Goal: Task Accomplishment & Management: Use online tool/utility

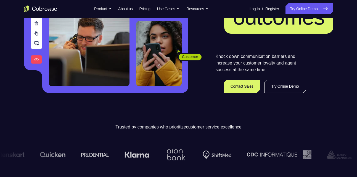
scroll to position [103, 0]
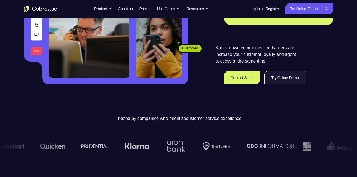
click at [291, 81] on link "Try Online Demo" at bounding box center [284, 77] width 41 height 13
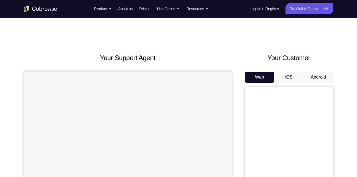
click at [319, 82] on button "Android" at bounding box center [319, 77] width 30 height 11
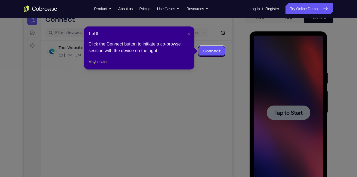
scroll to position [59, 0]
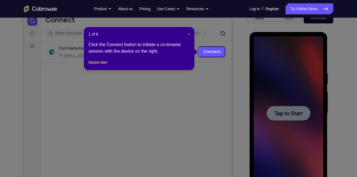
click at [188, 33] on span "×" at bounding box center [189, 34] width 2 height 4
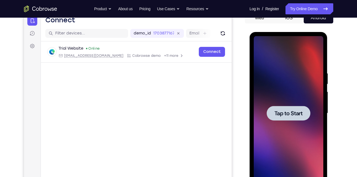
scroll to position [75, 0]
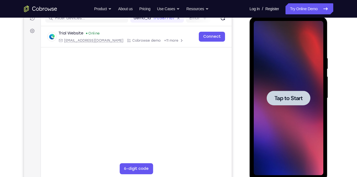
click at [292, 104] on div at bounding box center [289, 98] width 44 height 15
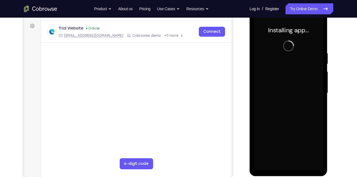
scroll to position [78, 0]
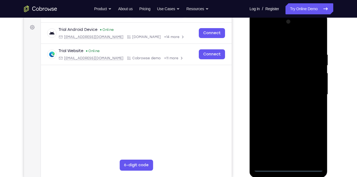
click at [289, 169] on div at bounding box center [289, 94] width 70 height 155
click at [313, 144] on div at bounding box center [289, 94] width 70 height 155
click at [284, 40] on div at bounding box center [289, 94] width 70 height 155
click at [311, 94] on div at bounding box center [289, 94] width 70 height 155
click at [282, 106] on div at bounding box center [289, 94] width 70 height 155
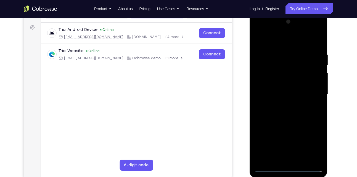
click at [287, 91] on div at bounding box center [289, 94] width 70 height 155
click at [289, 81] on div at bounding box center [289, 94] width 70 height 155
click at [290, 93] on div at bounding box center [289, 94] width 70 height 155
click at [301, 120] on div at bounding box center [289, 94] width 70 height 155
drag, startPoint x: 286, startPoint y: 40, endPoint x: 293, endPoint y: 13, distance: 28.4
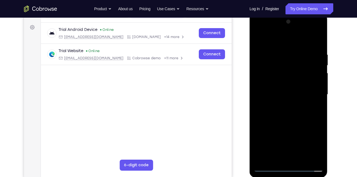
click at [293, 13] on html "Online web based iOS Simulators and Android Emulators. Run iPhone, iPad, Mobile…" at bounding box center [289, 96] width 79 height 166
click at [320, 40] on div at bounding box center [289, 94] width 70 height 155
click at [260, 38] on div at bounding box center [289, 94] width 70 height 155
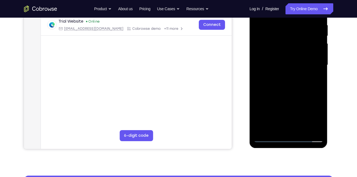
scroll to position [111, 0]
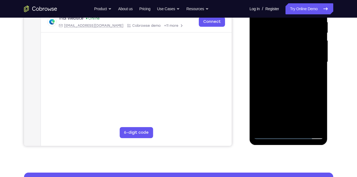
click at [300, 128] on div at bounding box center [289, 62] width 70 height 155
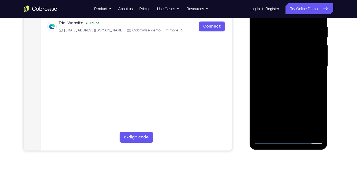
scroll to position [106, 0]
click at [295, 96] on div at bounding box center [289, 67] width 70 height 155
drag, startPoint x: 297, startPoint y: 71, endPoint x: 293, endPoint y: 119, distance: 48.5
click at [293, 119] on div at bounding box center [289, 67] width 70 height 155
click at [270, 141] on div at bounding box center [289, 67] width 70 height 155
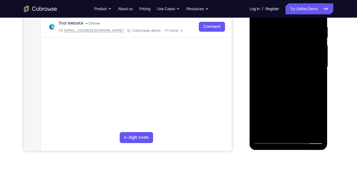
click at [312, 132] on div at bounding box center [289, 67] width 70 height 155
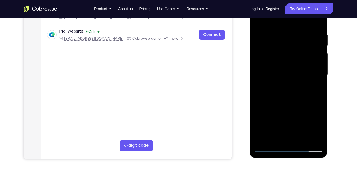
scroll to position [103, 0]
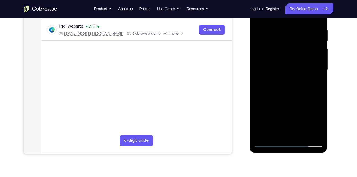
click at [286, 111] on div at bounding box center [289, 70] width 70 height 155
drag, startPoint x: 292, startPoint y: 89, endPoint x: 297, endPoint y: 72, distance: 17.7
click at [297, 72] on div at bounding box center [289, 70] width 70 height 155
click at [320, 60] on div at bounding box center [289, 70] width 70 height 155
click at [319, 61] on div at bounding box center [289, 70] width 70 height 155
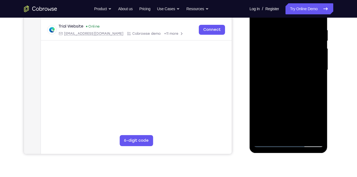
click at [258, 61] on div at bounding box center [289, 70] width 70 height 155
click at [257, 59] on div at bounding box center [289, 70] width 70 height 155
click at [319, 61] on div at bounding box center [289, 70] width 70 height 155
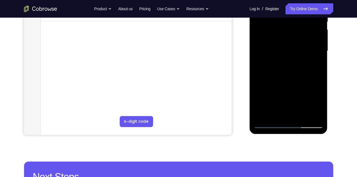
scroll to position [123, 0]
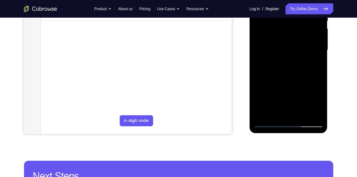
click at [260, 117] on div at bounding box center [289, 50] width 70 height 155
click at [316, 116] on div at bounding box center [289, 50] width 70 height 155
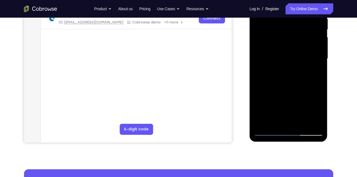
scroll to position [114, 0]
click at [263, 49] on div at bounding box center [289, 59] width 70 height 155
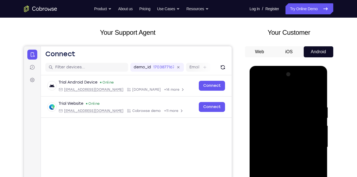
scroll to position [25, 0]
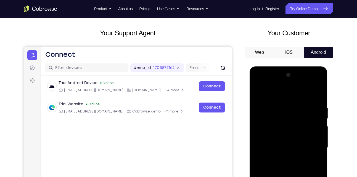
click at [261, 128] on div at bounding box center [289, 148] width 70 height 155
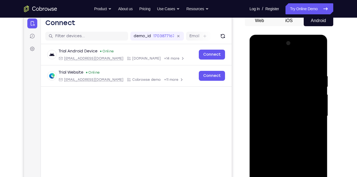
scroll to position [57, 0]
click at [257, 118] on div at bounding box center [289, 116] width 70 height 155
click at [259, 164] on div at bounding box center [289, 116] width 70 height 155
drag, startPoint x: 258, startPoint y: 169, endPoint x: 262, endPoint y: 51, distance: 118.1
click at [262, 51] on div at bounding box center [289, 116] width 70 height 155
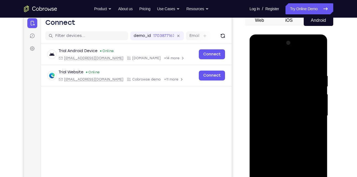
click at [311, 79] on div at bounding box center [289, 116] width 70 height 155
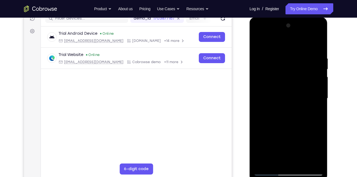
scroll to position [79, 0]
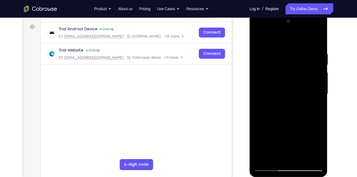
click at [286, 66] on div at bounding box center [289, 94] width 70 height 155
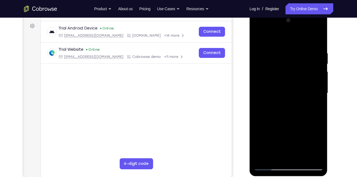
scroll to position [80, 0]
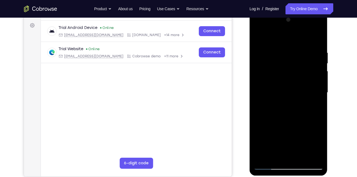
click at [315, 49] on div at bounding box center [289, 92] width 70 height 155
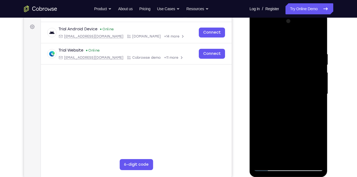
scroll to position [78, 0]
click at [317, 42] on div at bounding box center [289, 94] width 70 height 155
click at [281, 53] on div at bounding box center [289, 94] width 70 height 155
click at [318, 44] on div at bounding box center [289, 94] width 70 height 155
click at [315, 159] on div at bounding box center [289, 94] width 70 height 155
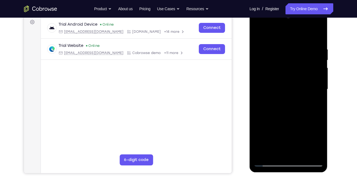
scroll to position [83, 0]
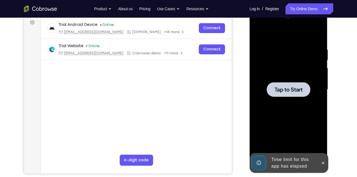
click at [280, 95] on div at bounding box center [289, 89] width 44 height 15
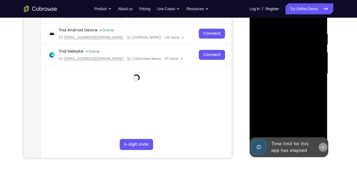
click at [321, 146] on icon at bounding box center [323, 147] width 4 height 4
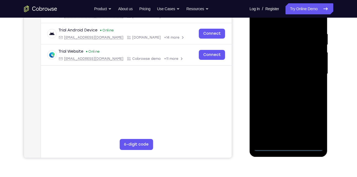
click at [288, 148] on div at bounding box center [289, 74] width 70 height 155
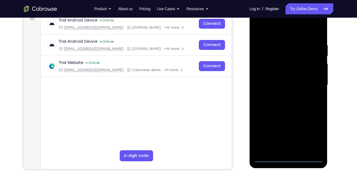
click at [312, 137] on div at bounding box center [289, 85] width 70 height 155
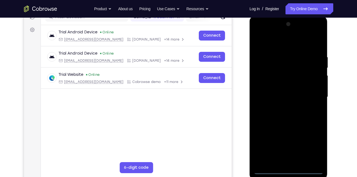
scroll to position [75, 0]
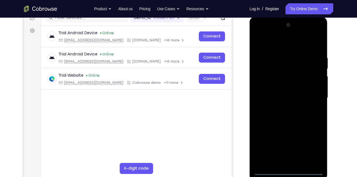
click at [290, 47] on div at bounding box center [289, 98] width 70 height 155
click at [310, 96] on div at bounding box center [289, 98] width 70 height 155
click at [282, 108] on div at bounding box center [289, 98] width 70 height 155
click at [291, 89] on div at bounding box center [289, 98] width 70 height 155
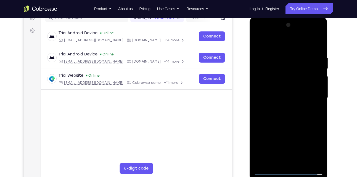
click at [290, 97] on div at bounding box center [289, 98] width 70 height 155
click at [291, 119] on div at bounding box center [289, 98] width 70 height 155
click at [295, 122] on div at bounding box center [289, 98] width 70 height 155
click at [279, 133] on div at bounding box center [289, 98] width 70 height 155
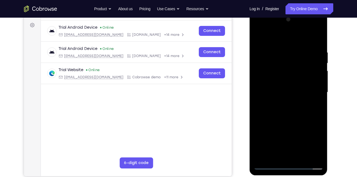
scroll to position [81, 0]
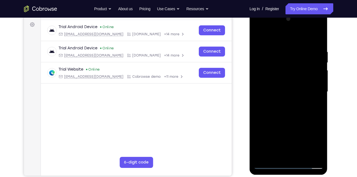
click at [284, 55] on div at bounding box center [289, 92] width 70 height 155
click at [317, 39] on div at bounding box center [289, 92] width 70 height 155
click at [297, 50] on div at bounding box center [289, 92] width 70 height 155
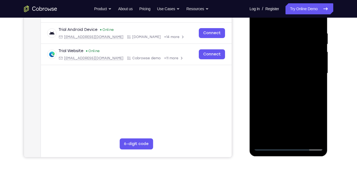
scroll to position [91, 0]
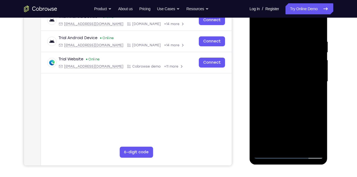
click at [310, 145] on div at bounding box center [289, 81] width 70 height 155
click at [317, 27] on div at bounding box center [289, 81] width 70 height 155
click at [314, 145] on div at bounding box center [289, 81] width 70 height 155
click at [273, 71] on div at bounding box center [289, 81] width 70 height 155
click at [267, 156] on div at bounding box center [289, 81] width 70 height 155
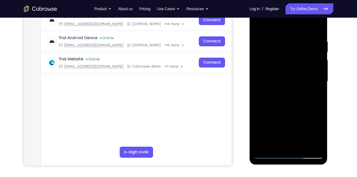
click at [287, 70] on div at bounding box center [289, 81] width 70 height 155
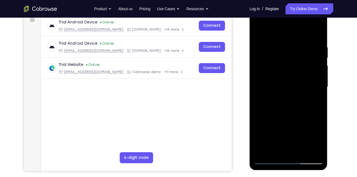
scroll to position [88, 0]
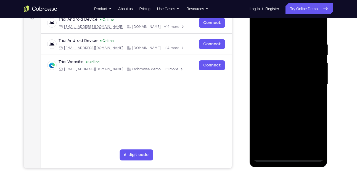
click at [316, 150] on div at bounding box center [289, 84] width 70 height 155
click at [280, 77] on div at bounding box center [289, 84] width 70 height 155
click at [271, 90] on div at bounding box center [289, 84] width 70 height 155
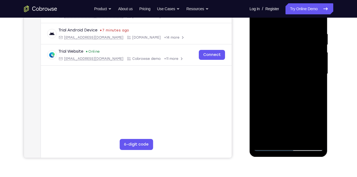
click at [316, 140] on div at bounding box center [289, 74] width 70 height 155
click at [271, 65] on div at bounding box center [289, 74] width 70 height 155
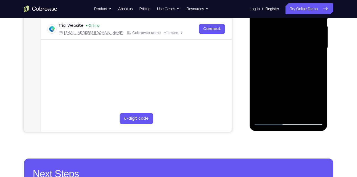
scroll to position [126, 0]
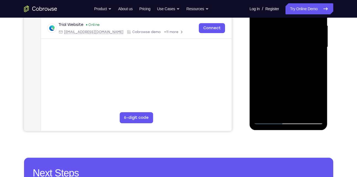
click at [315, 111] on div at bounding box center [289, 47] width 70 height 155
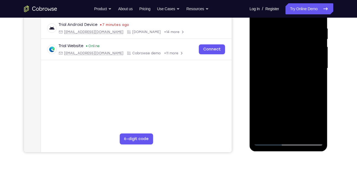
scroll to position [99, 0]
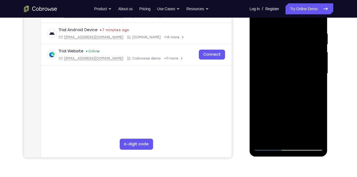
click at [294, 58] on div at bounding box center [289, 73] width 70 height 155
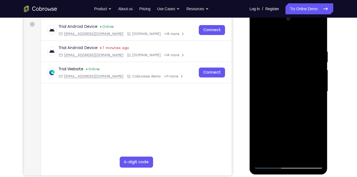
scroll to position [81, 0]
click at [317, 32] on div at bounding box center [289, 92] width 70 height 155
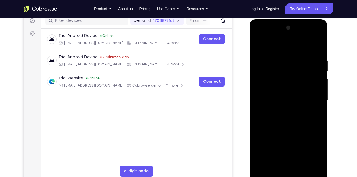
scroll to position [72, 0]
click at [319, 39] on div at bounding box center [289, 101] width 70 height 155
click at [289, 77] on div at bounding box center [289, 101] width 70 height 155
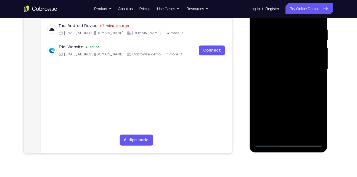
scroll to position [104, 0]
click at [313, 135] on div at bounding box center [289, 69] width 70 height 155
drag, startPoint x: 314, startPoint y: 59, endPoint x: 258, endPoint y: 63, distance: 55.7
click at [258, 63] on div at bounding box center [289, 69] width 70 height 155
click at [309, 61] on div at bounding box center [289, 69] width 70 height 155
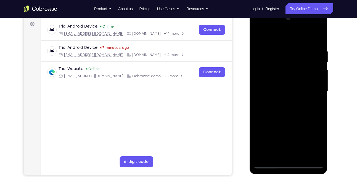
scroll to position [73, 0]
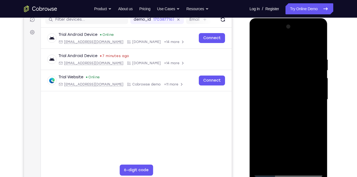
click at [318, 95] on div at bounding box center [289, 99] width 70 height 155
click at [260, 98] on div at bounding box center [289, 99] width 70 height 155
click at [318, 86] on div at bounding box center [289, 99] width 70 height 155
click at [318, 87] on div at bounding box center [289, 99] width 70 height 155
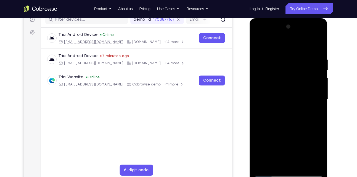
click at [313, 105] on div at bounding box center [289, 99] width 70 height 155
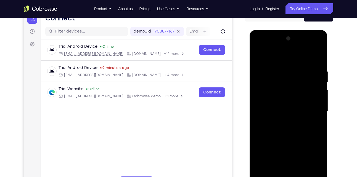
scroll to position [61, 0]
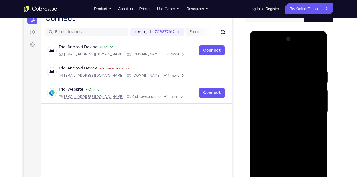
click at [317, 41] on div at bounding box center [289, 112] width 70 height 155
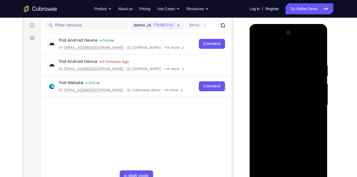
scroll to position [69, 0]
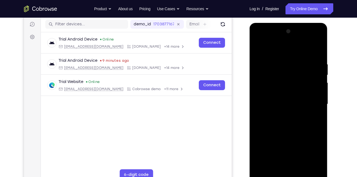
click at [305, 93] on div at bounding box center [289, 104] width 70 height 155
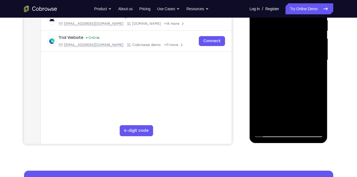
scroll to position [114, 0]
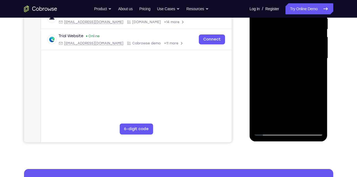
click at [318, 123] on div at bounding box center [289, 58] width 70 height 155
drag, startPoint x: 317, startPoint y: 48, endPoint x: 231, endPoint y: 56, distance: 85.8
click at [250, 56] on html "Online web based iOS Simulators and Android Emulators. Run iPhone, iPad, Mobile…" at bounding box center [289, 60] width 79 height 166
click at [303, 47] on div at bounding box center [289, 58] width 70 height 155
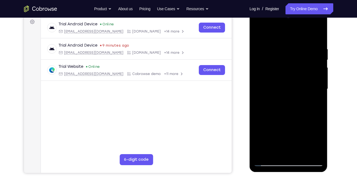
scroll to position [84, 0]
click at [317, 85] on div at bounding box center [289, 89] width 70 height 155
click at [266, 83] on div at bounding box center [289, 89] width 70 height 155
click at [318, 27] on div at bounding box center [289, 89] width 70 height 155
drag, startPoint x: 286, startPoint y: 77, endPoint x: 321, endPoint y: 84, distance: 36.3
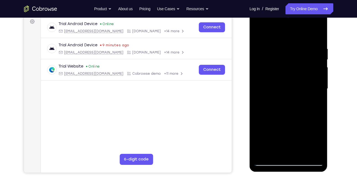
click at [321, 84] on div at bounding box center [289, 89] width 70 height 155
drag, startPoint x: 282, startPoint y: 78, endPoint x: 307, endPoint y: 76, distance: 24.4
click at [307, 76] on div at bounding box center [289, 89] width 70 height 155
drag, startPoint x: 269, startPoint y: 79, endPoint x: 304, endPoint y: 79, distance: 34.5
click at [304, 79] on div at bounding box center [289, 89] width 70 height 155
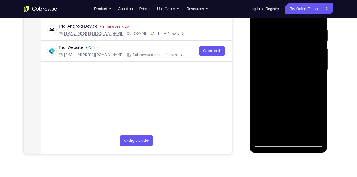
scroll to position [103, 0]
click at [263, 133] on div at bounding box center [289, 70] width 70 height 155
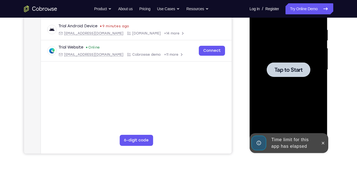
click at [273, 69] on div at bounding box center [289, 69] width 44 height 15
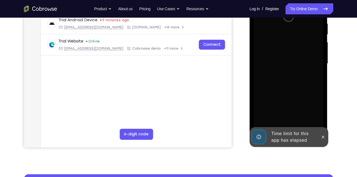
scroll to position [109, 0]
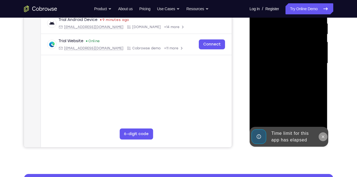
click at [323, 138] on icon at bounding box center [323, 137] width 4 height 4
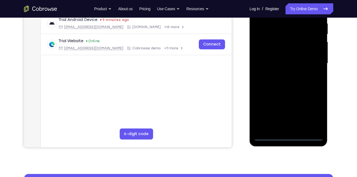
click at [290, 142] on div at bounding box center [289, 64] width 78 height 165
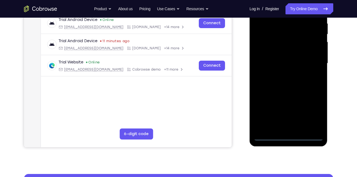
click at [289, 139] on div at bounding box center [289, 63] width 70 height 155
click at [314, 111] on div at bounding box center [289, 63] width 70 height 155
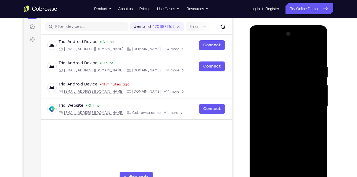
scroll to position [67, 0]
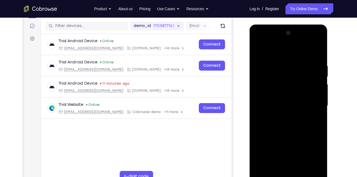
click at [289, 56] on div at bounding box center [289, 106] width 70 height 155
